Goal: Task Accomplishment & Management: Use online tool/utility

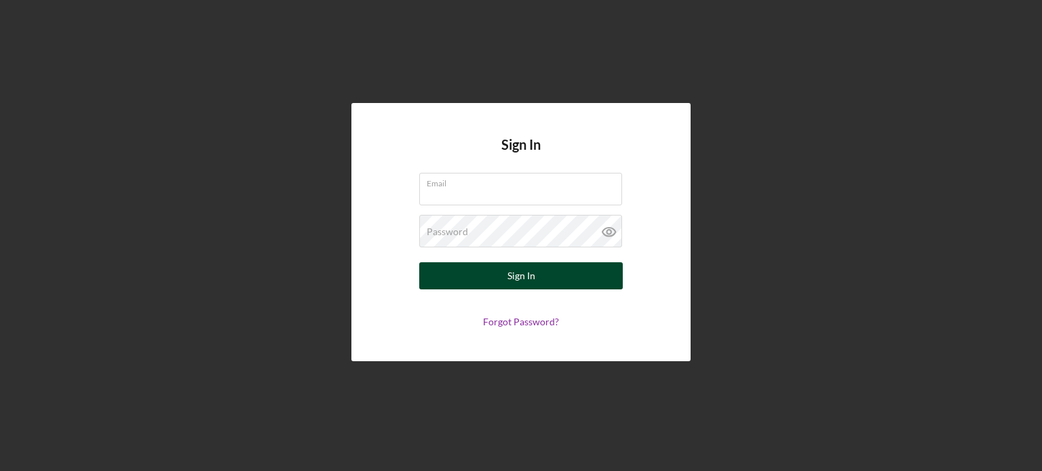
type input "[PERSON_NAME][EMAIL_ADDRESS][DOMAIN_NAME]"
click at [551, 284] on button "Sign In" at bounding box center [520, 276] width 203 height 27
